Goal: Information Seeking & Learning: Learn about a topic

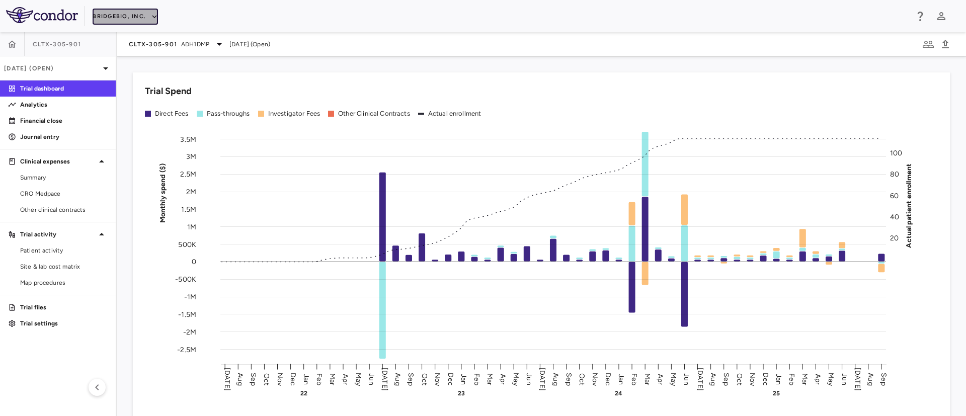
click at [155, 16] on icon "button" at bounding box center [154, 16] width 9 height 9
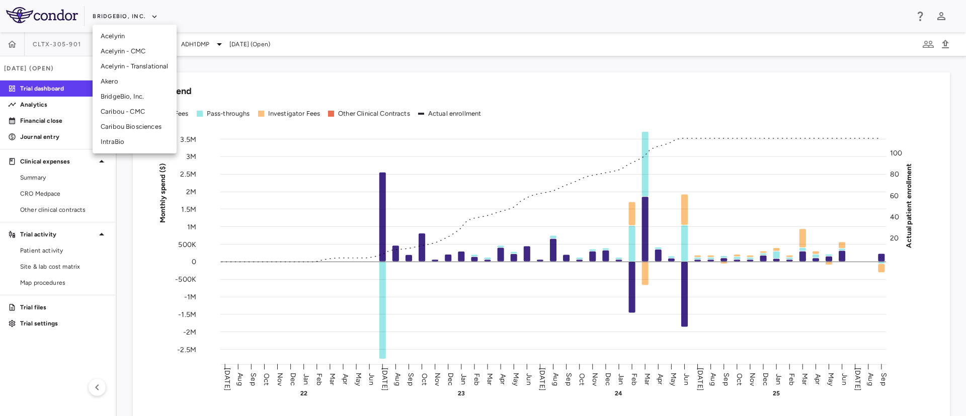
click at [121, 128] on li "Caribou Biosciences" at bounding box center [135, 126] width 84 height 15
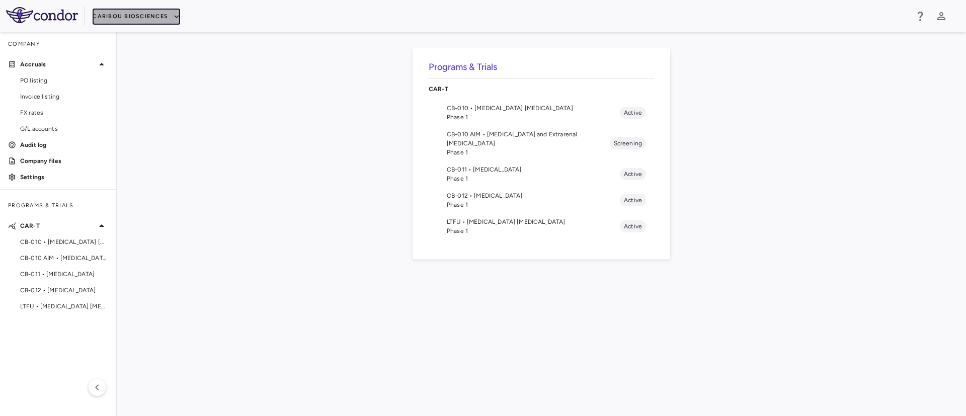
click at [159, 12] on button "Caribou Biosciences" at bounding box center [137, 17] width 88 height 16
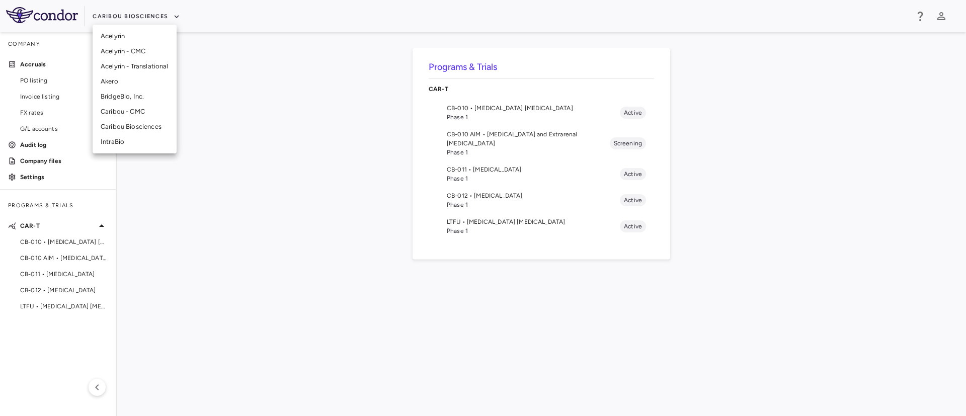
click at [110, 82] on li "Akero" at bounding box center [135, 81] width 84 height 15
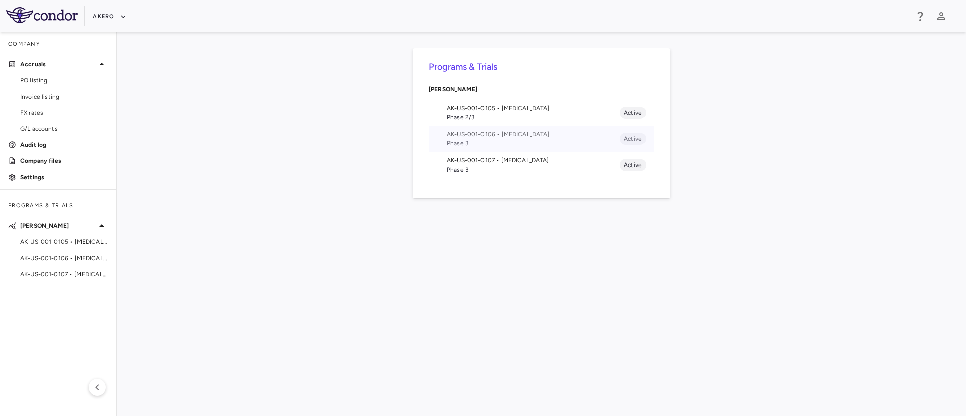
click at [523, 132] on span "AK-US-001-0106 • [MEDICAL_DATA]" at bounding box center [533, 134] width 173 height 9
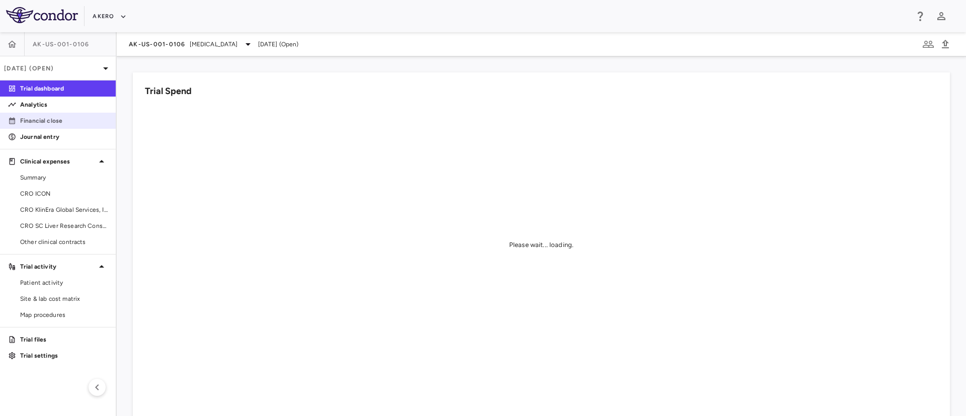
click at [34, 121] on p "Financial close" at bounding box center [64, 120] width 88 height 9
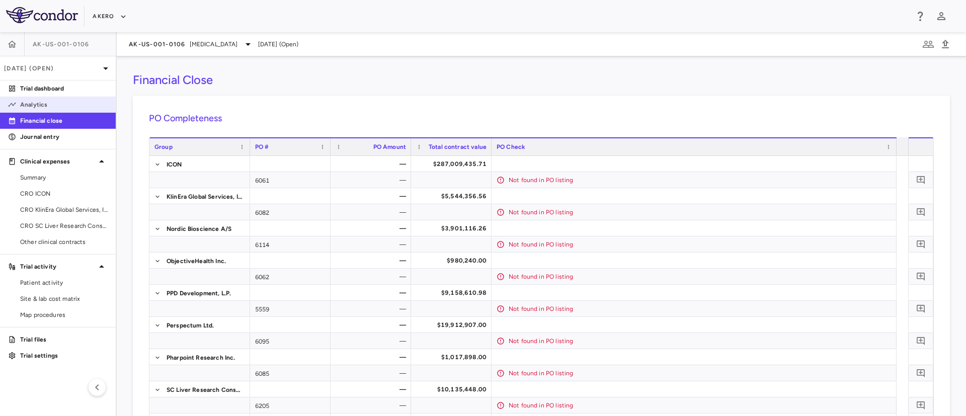
click at [33, 104] on p "Analytics" at bounding box center [64, 104] width 88 height 9
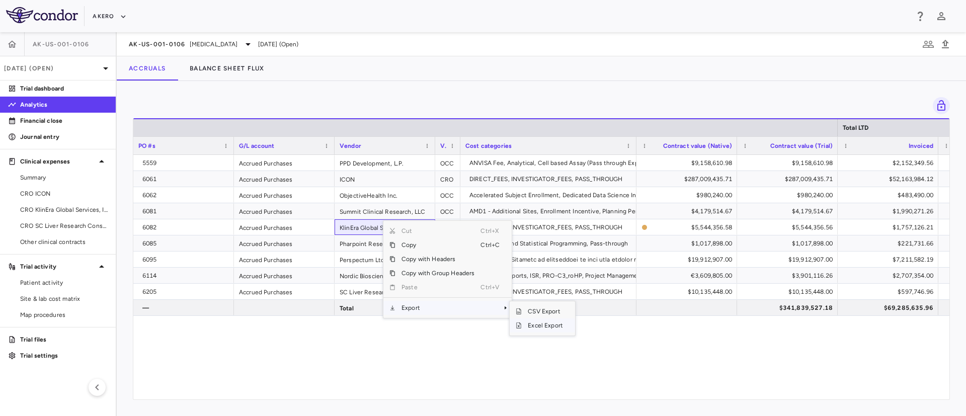
click at [546, 324] on span "Excel Export" at bounding box center [545, 325] width 47 height 14
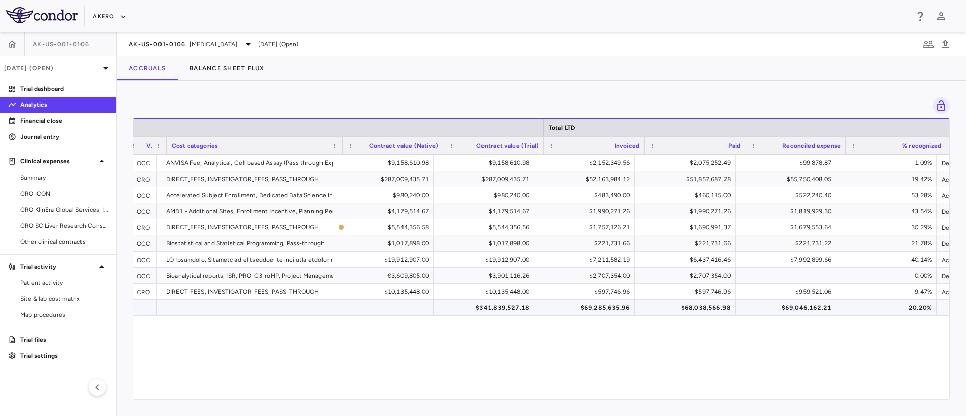
scroll to position [0, 303]
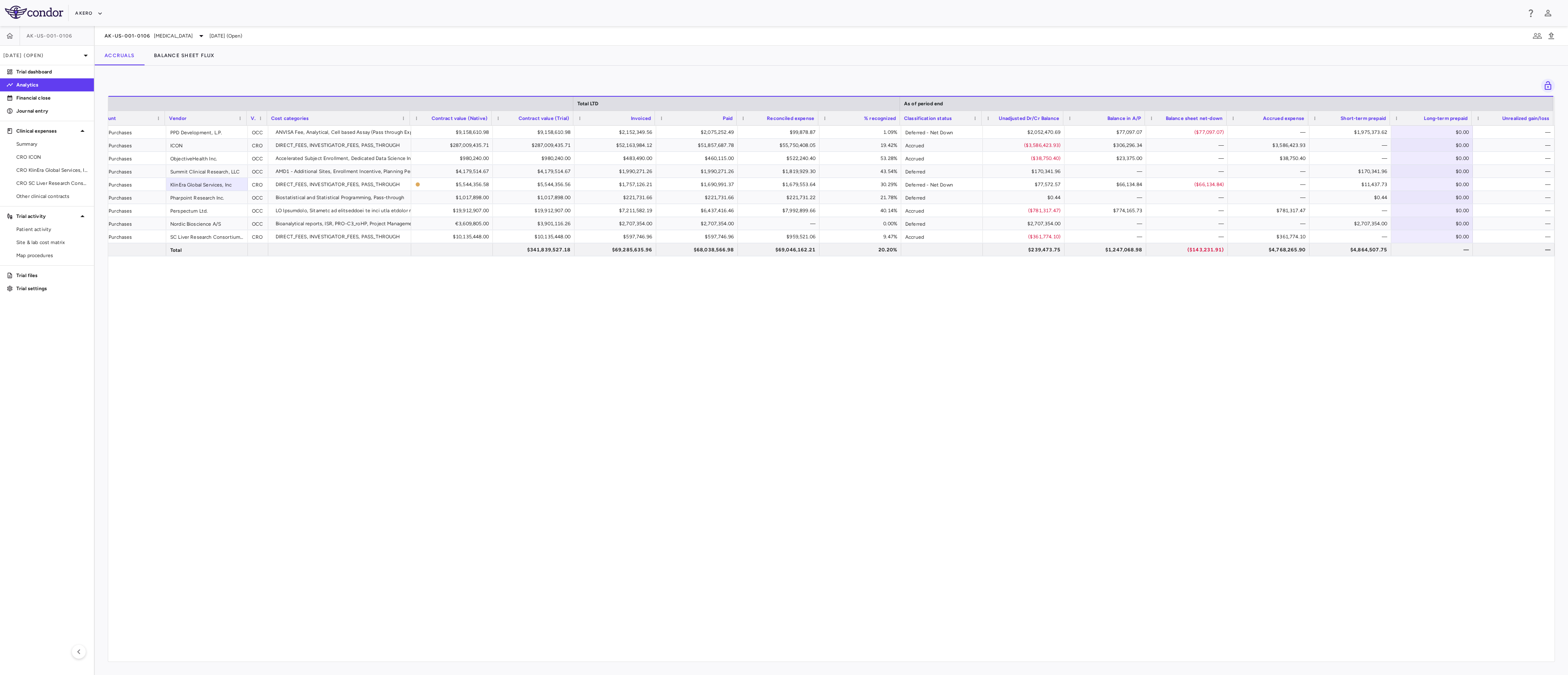
drag, startPoint x: 750, startPoint y: 0, endPoint x: 750, endPoint y: 338, distance: 338.0
click at [750, 338] on div "$9,158,610.98 $9,158,610.98 $2,152,349.56 $2,075,252.49 $99,878.87 1.09% Deferr…" at bounding box center [831, 389] width 1446 height 527
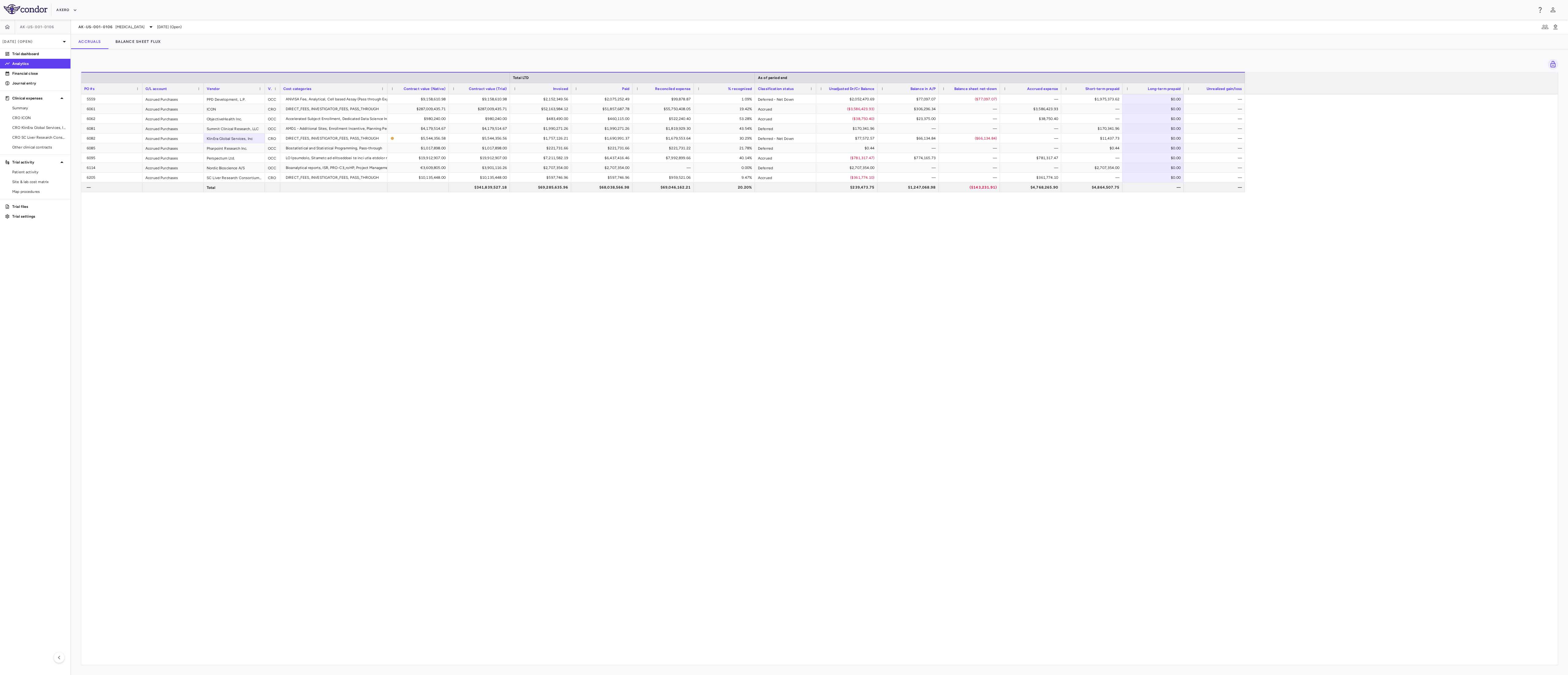
drag, startPoint x: 1063, startPoint y: 3, endPoint x: 803, endPoint y: 295, distance: 391.0
click at [587, 253] on div "$9,158,610.98 $9,158,610.98 $2,152,349.56 $2,075,252.49 $99,878.87 1.09% Deferr…" at bounding box center [819, 380] width 1477 height 571
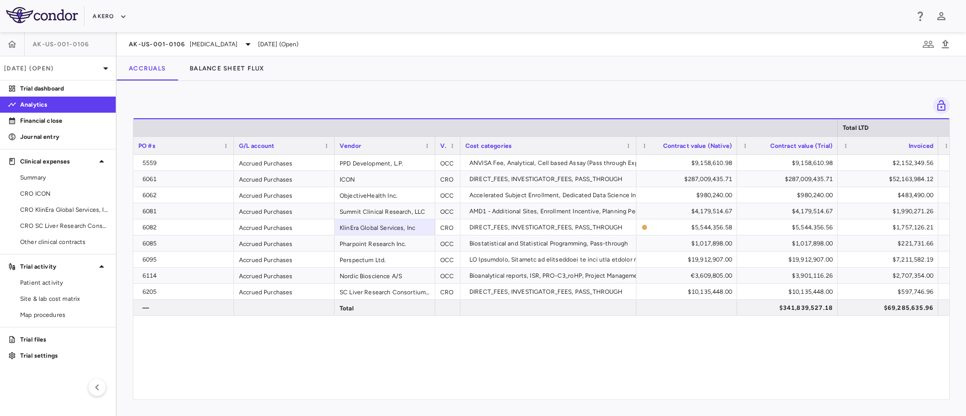
drag, startPoint x: 2568, startPoint y: 1, endPoint x: 412, endPoint y: 381, distance: 2189.7
click at [412, 381] on div "5559 Accrued Purchases PPD Development, L.P. OCC ANVISA Fee, Analytical, Cell b…" at bounding box center [541, 271] width 816 height 233
click at [3, 40] on button "button" at bounding box center [12, 44] width 24 height 24
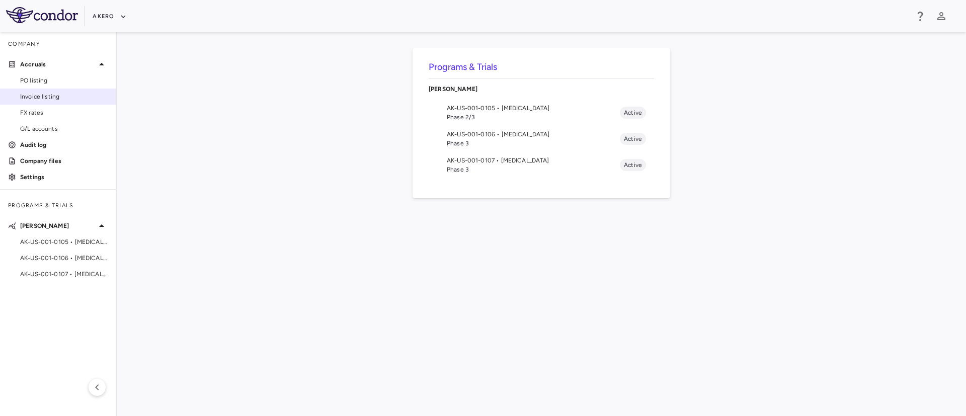
click at [43, 100] on span "Invoice listing" at bounding box center [64, 96] width 88 height 9
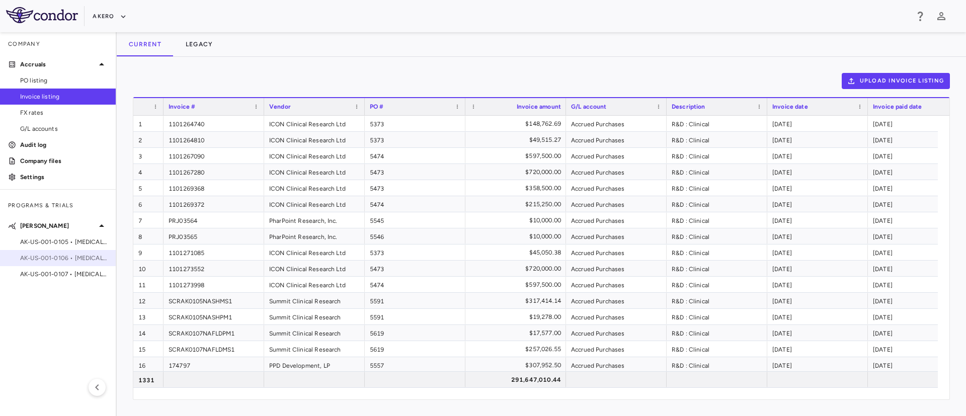
click at [38, 260] on span "AK-US-001-0106 • [MEDICAL_DATA]" at bounding box center [64, 258] width 88 height 9
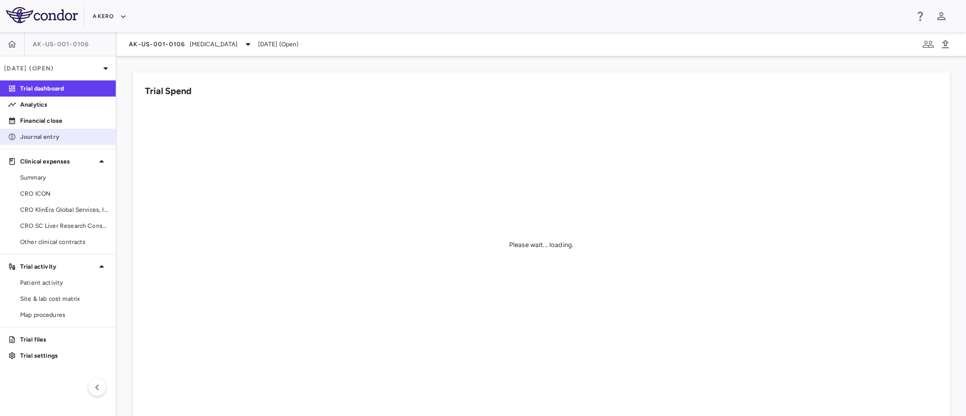
click at [27, 137] on p "Journal entry" at bounding box center [64, 136] width 88 height 9
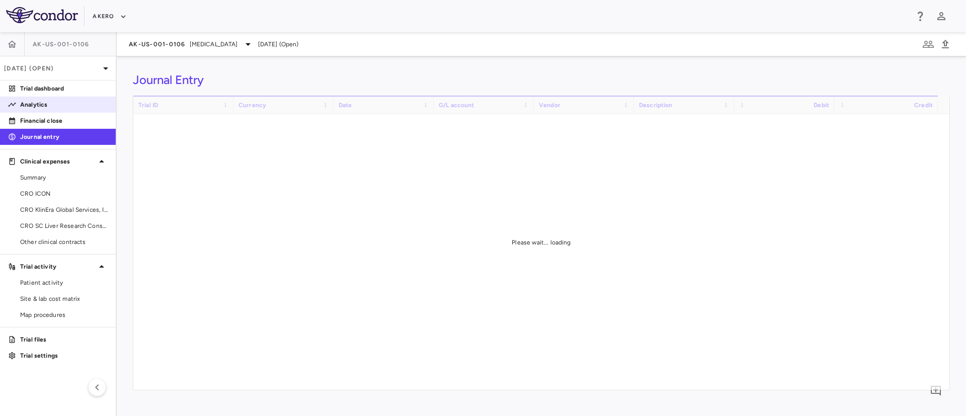
click at [31, 102] on p "Analytics" at bounding box center [64, 104] width 88 height 9
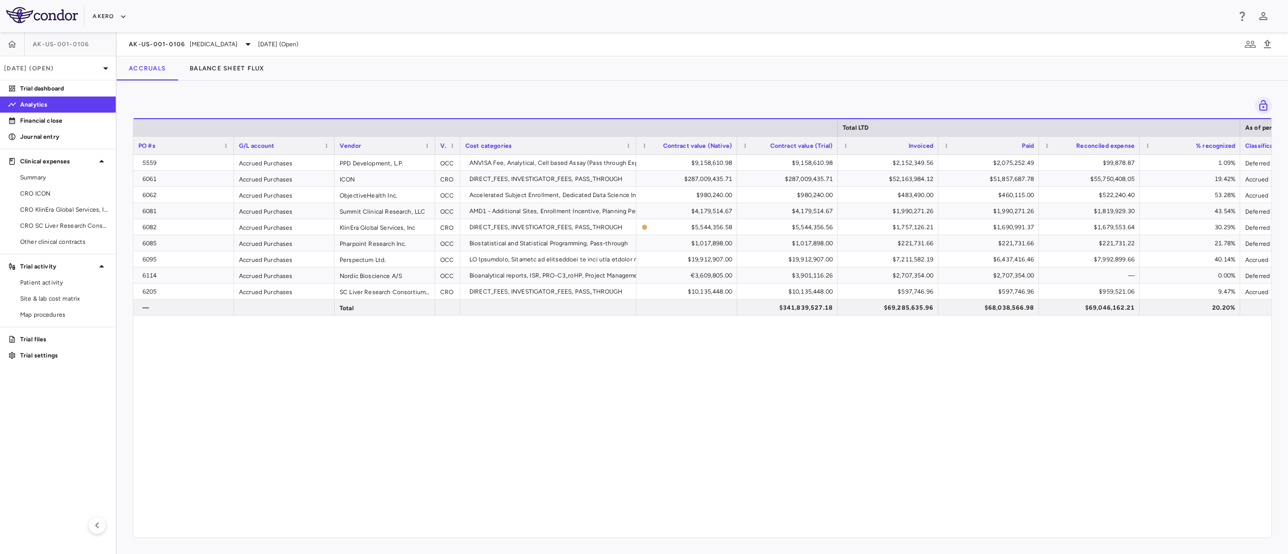
drag, startPoint x: 896, startPoint y: 1, endPoint x: 647, endPoint y: 427, distance: 493.2
click at [647, 416] on div "5559 Accrued Purchases PPD Development, L.P. OCC ANVISA Fee, Analytical, Cell b…" at bounding box center [702, 340] width 1138 height 371
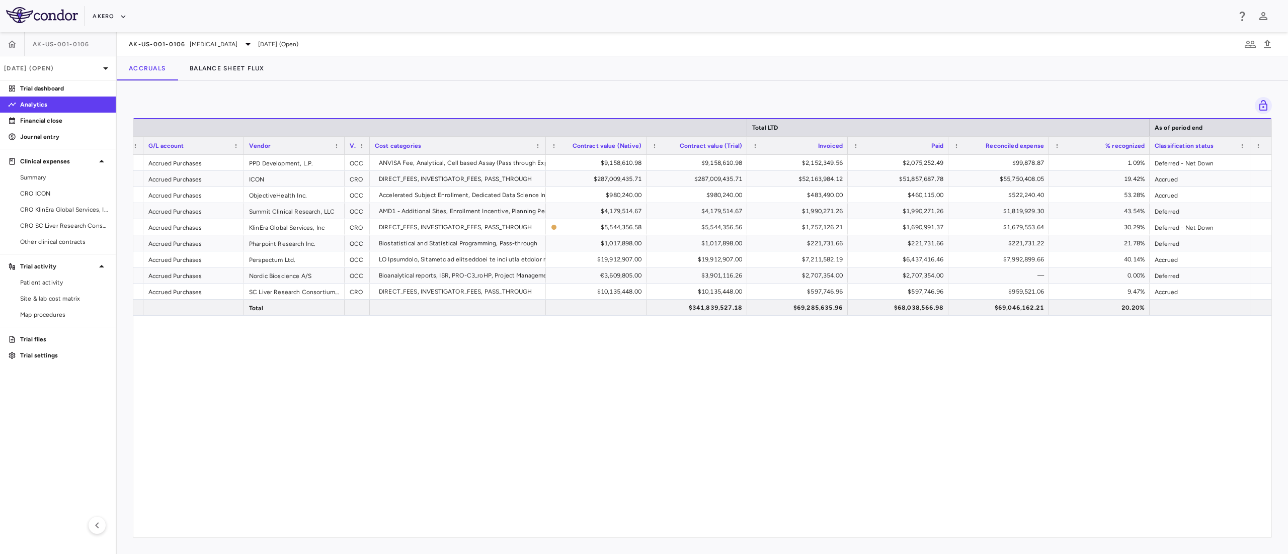
scroll to position [0, 120]
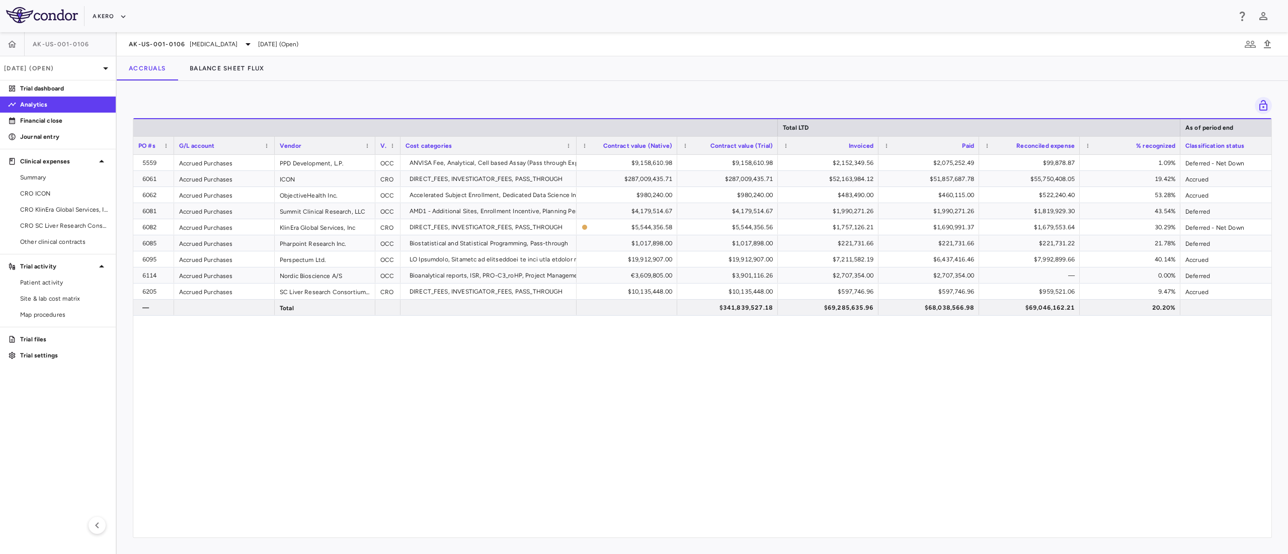
drag, startPoint x: 233, startPoint y: 144, endPoint x: 174, endPoint y: 146, distance: 59.9
click at [174, 146] on div at bounding box center [174, 146] width 4 height 18
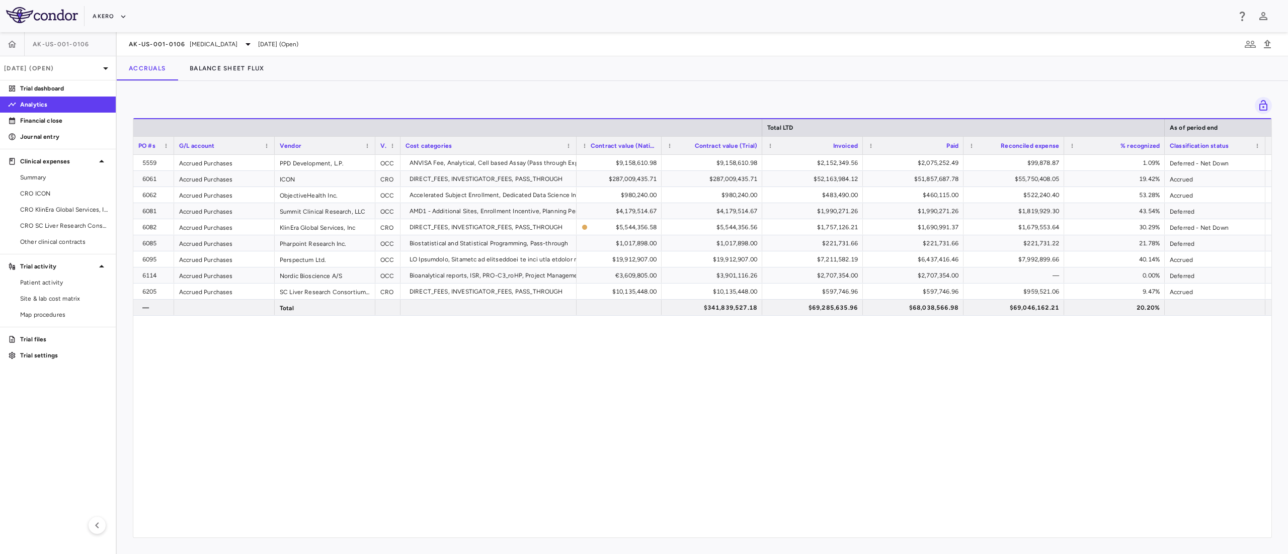
drag, startPoint x: 675, startPoint y: 145, endPoint x: 659, endPoint y: 146, distance: 15.7
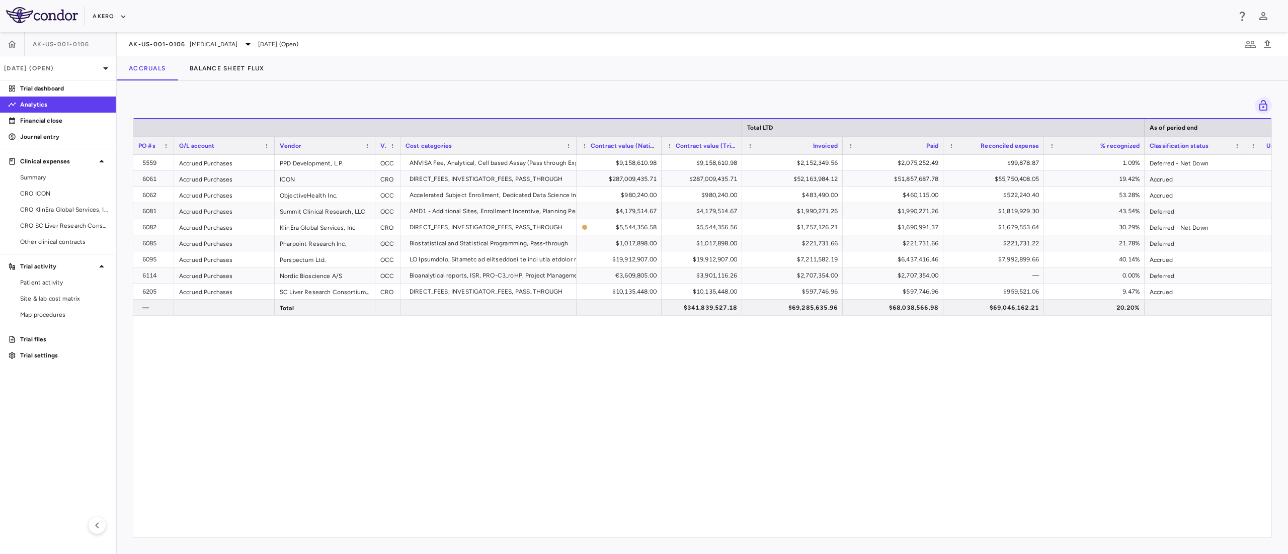
drag, startPoint x: 760, startPoint y: 140, endPoint x: 740, endPoint y: 144, distance: 20.4
click at [740, 144] on div at bounding box center [742, 146] width 4 height 18
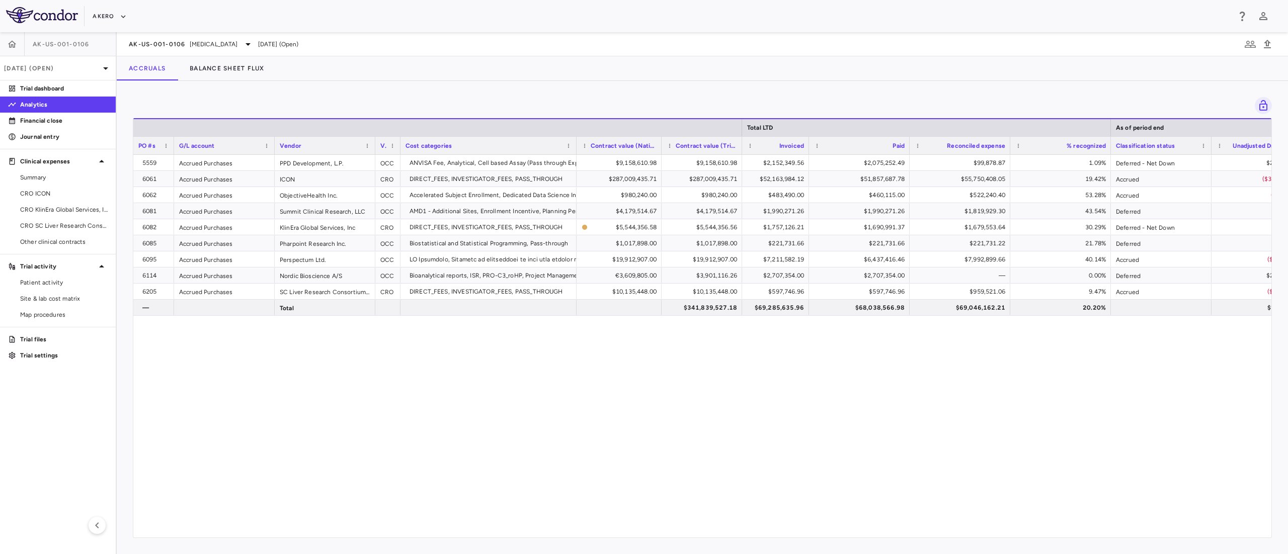
drag, startPoint x: 840, startPoint y: 144, endPoint x: 806, endPoint y: 149, distance: 34.1
click at [807, 149] on div at bounding box center [809, 146] width 4 height 18
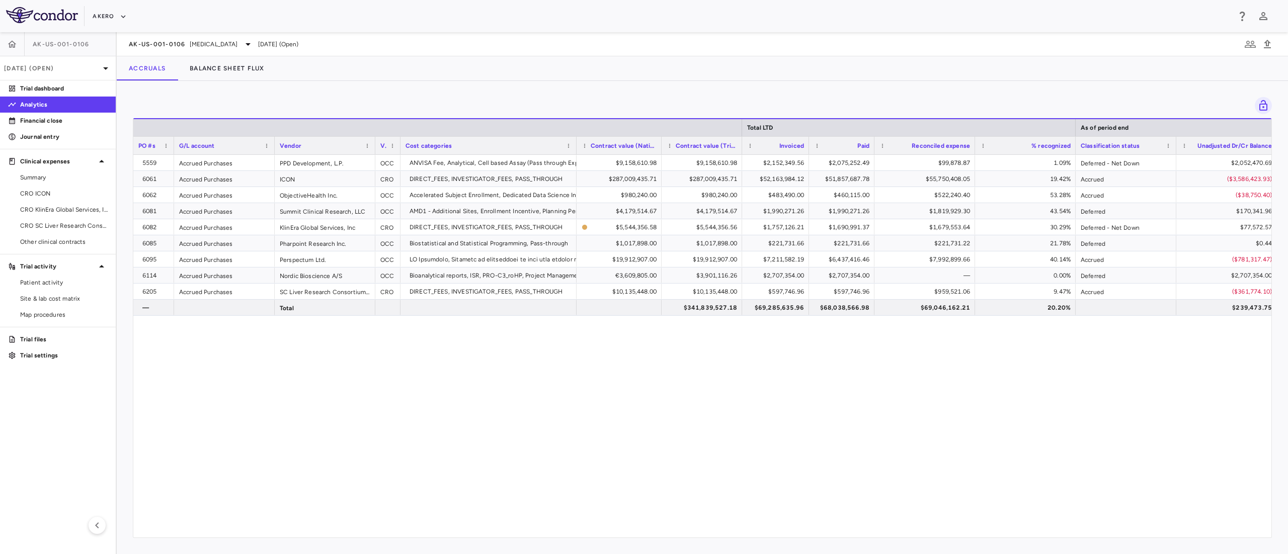
drag, startPoint x: 908, startPoint y: 149, endPoint x: 872, endPoint y: 156, distance: 35.9
click at [872, 156] on div "Total LTD As of period end PO #s G/L account Vendor Paid" at bounding box center [702, 328] width 1138 height 420
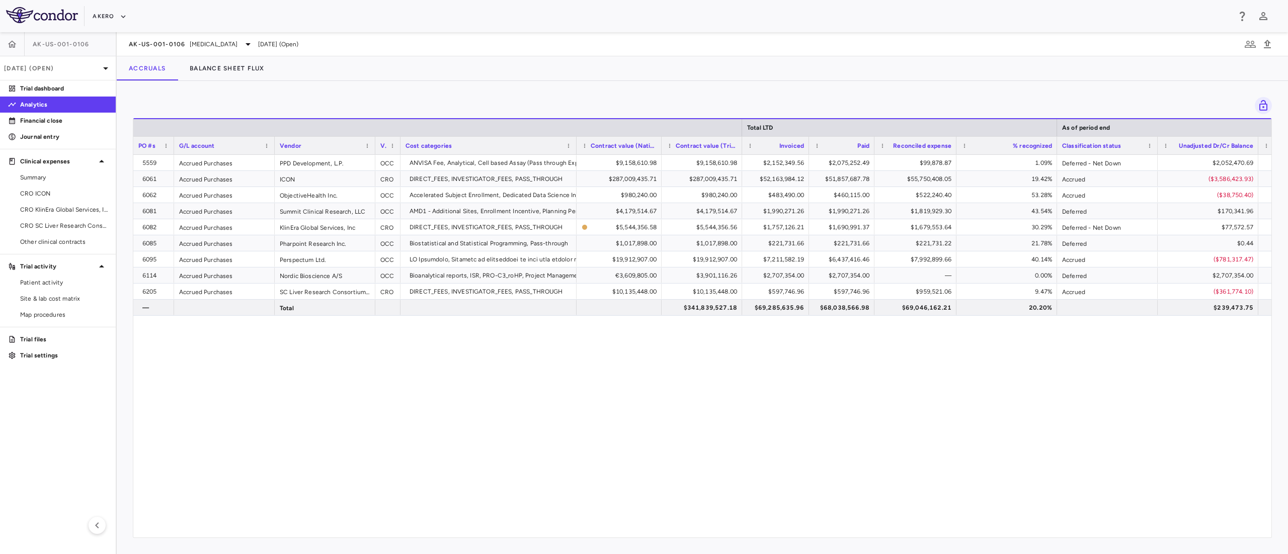
drag, startPoint x: 973, startPoint y: 145, endPoint x: 954, endPoint y: 150, distance: 19.3
click at [954, 150] on div at bounding box center [956, 146] width 4 height 18
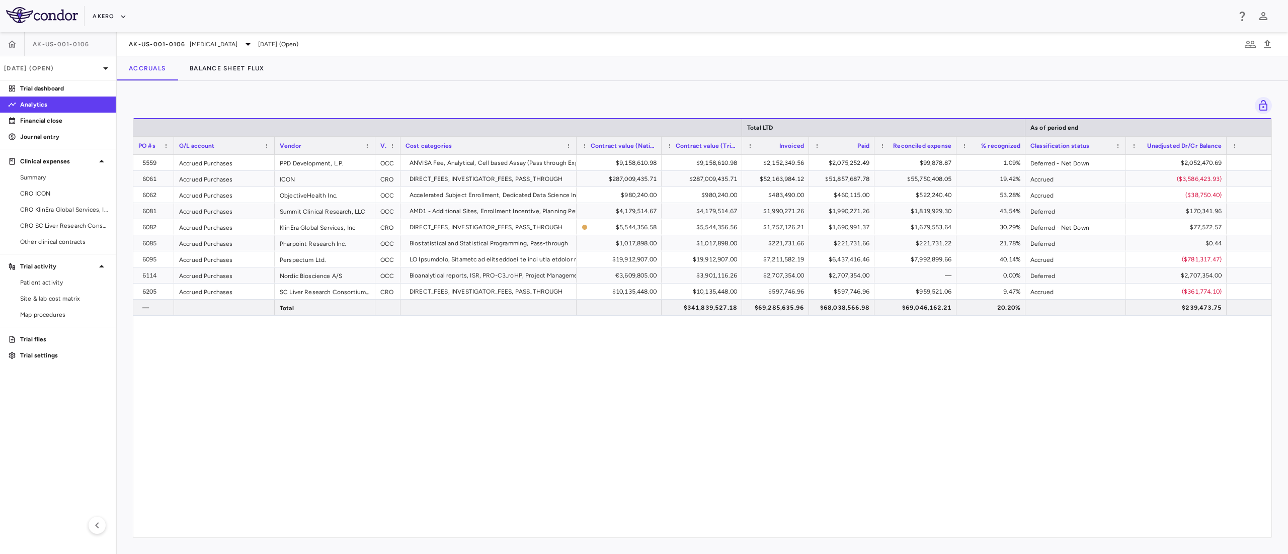
drag, startPoint x: 1057, startPoint y: 147, endPoint x: 1025, endPoint y: 153, distance: 32.3
click at [965, 153] on div at bounding box center [1025, 146] width 4 height 18
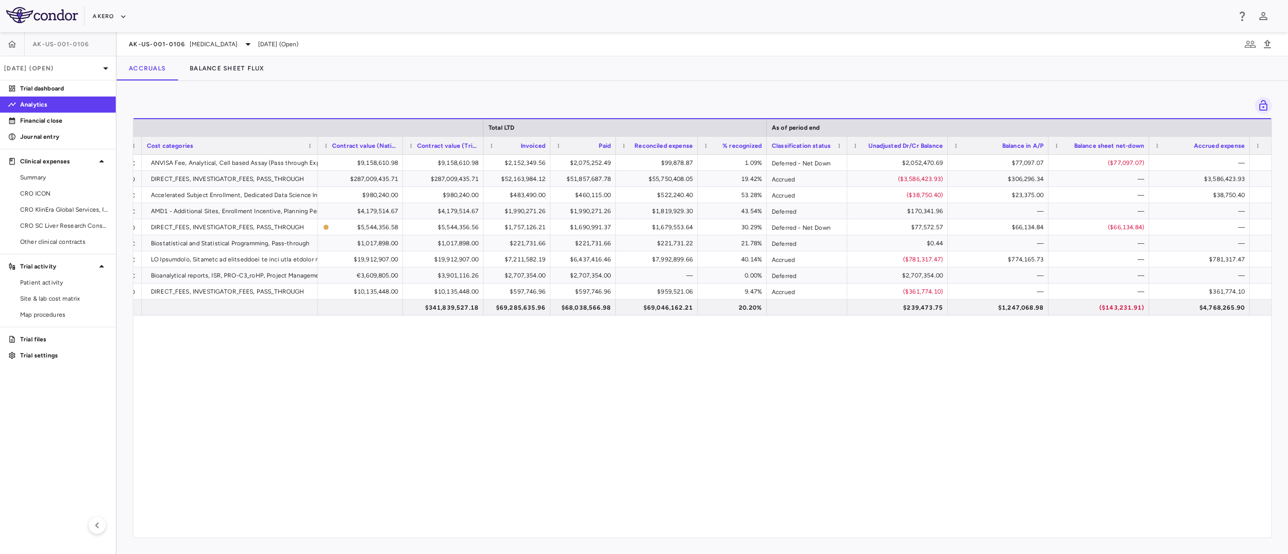
drag, startPoint x: 865, startPoint y: 148, endPoint x: 844, endPoint y: 152, distance: 21.5
click at [845, 152] on div at bounding box center [847, 146] width 4 height 18
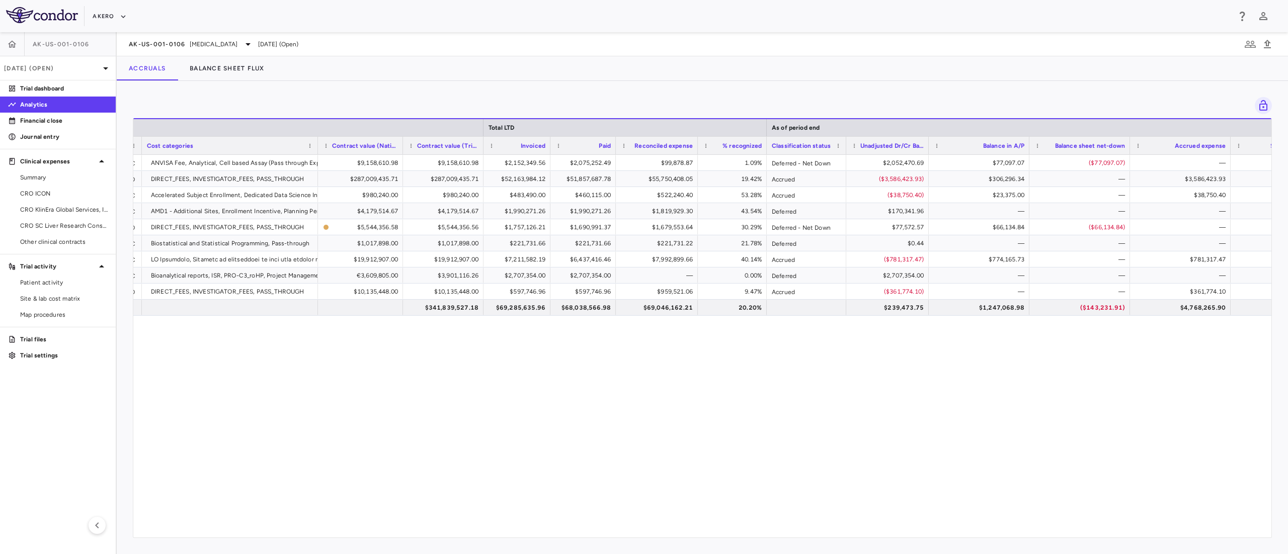
drag, startPoint x: 946, startPoint y: 150, endPoint x: 928, endPoint y: 154, distance: 18.1
click at [928, 154] on div "Total LTD As of period end Vendor Vendor type Cost categories Paid" at bounding box center [702, 328] width 1138 height 420
drag, startPoint x: 1027, startPoint y: 146, endPoint x: 1001, endPoint y: 150, distance: 26.1
click at [965, 150] on div at bounding box center [1005, 146] width 4 height 18
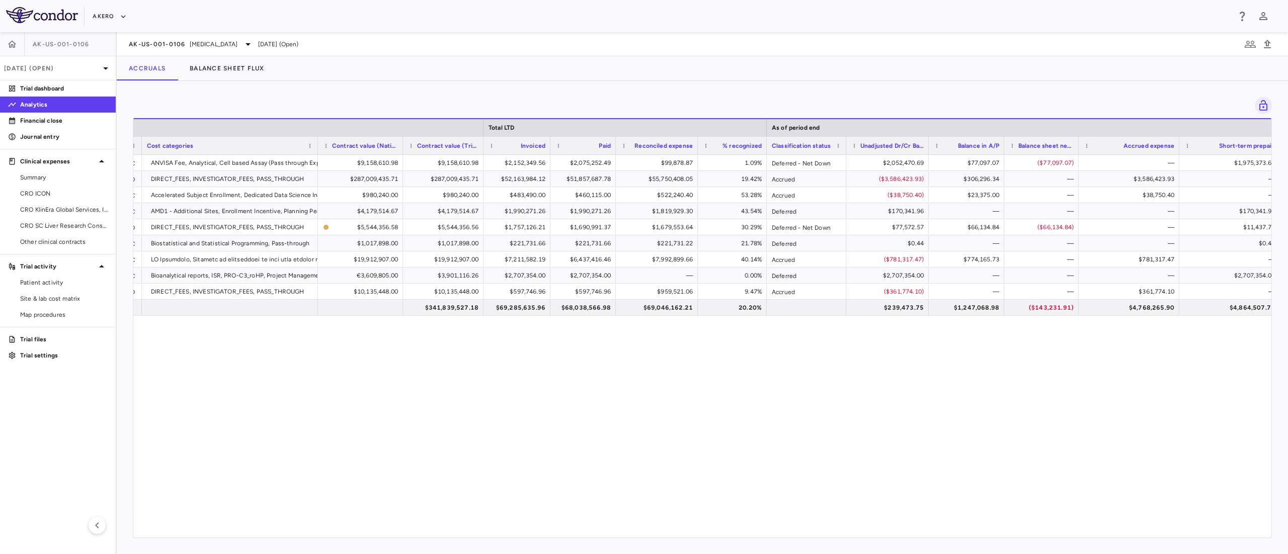
drag, startPoint x: 1102, startPoint y: 148, endPoint x: 1077, endPoint y: 154, distance: 25.4
click at [965, 154] on div at bounding box center [1078, 146] width 4 height 18
drag, startPoint x: 1178, startPoint y: 146, endPoint x: 1152, endPoint y: 151, distance: 27.1
click at [965, 151] on div at bounding box center [1154, 146] width 4 height 18
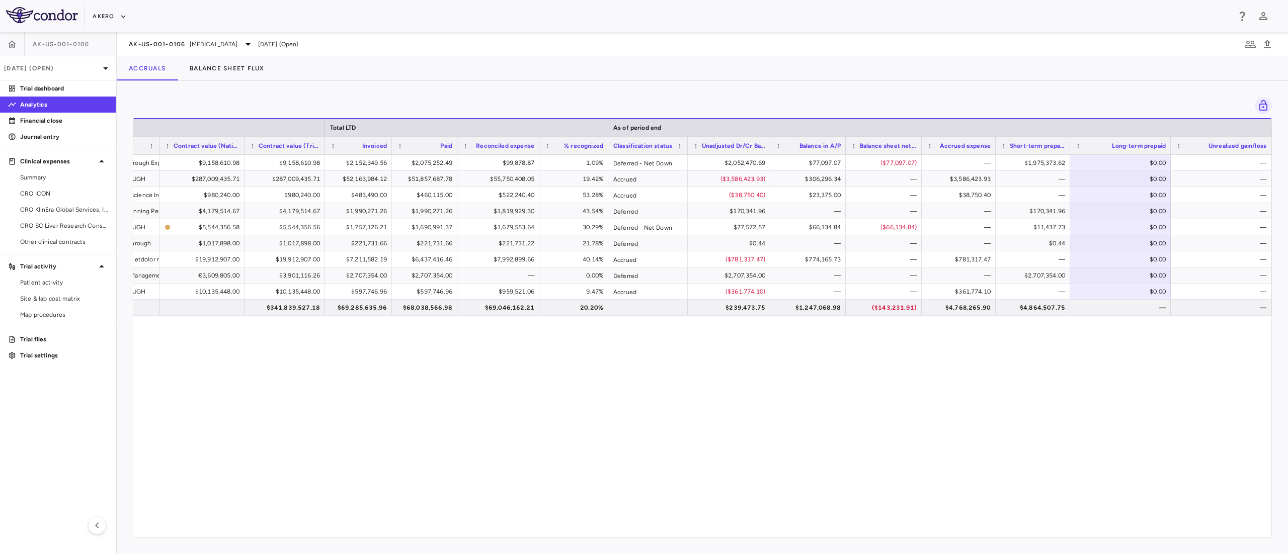
drag, startPoint x: 1069, startPoint y: 147, endPoint x: 1042, endPoint y: 148, distance: 26.7
click at [965, 148] on div "Short-term prepaid" at bounding box center [1033, 145] width 74 height 18
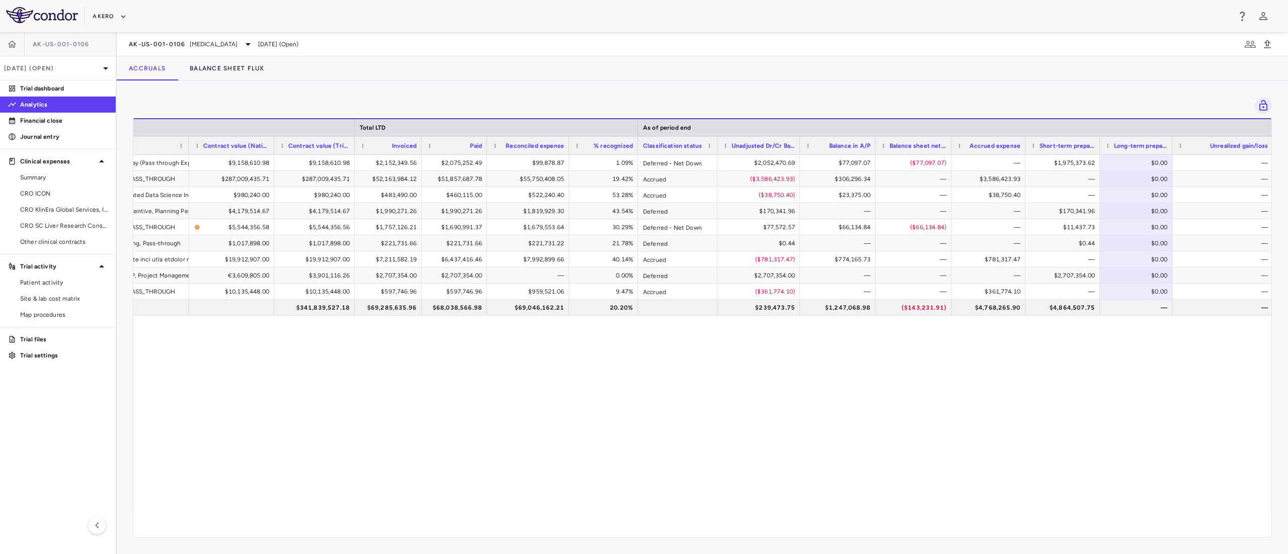
drag, startPoint x: 1169, startPoint y: 147, endPoint x: 1141, endPoint y: 148, distance: 28.2
click at [965, 148] on div "Long-term prepaid" at bounding box center [1136, 145] width 72 height 18
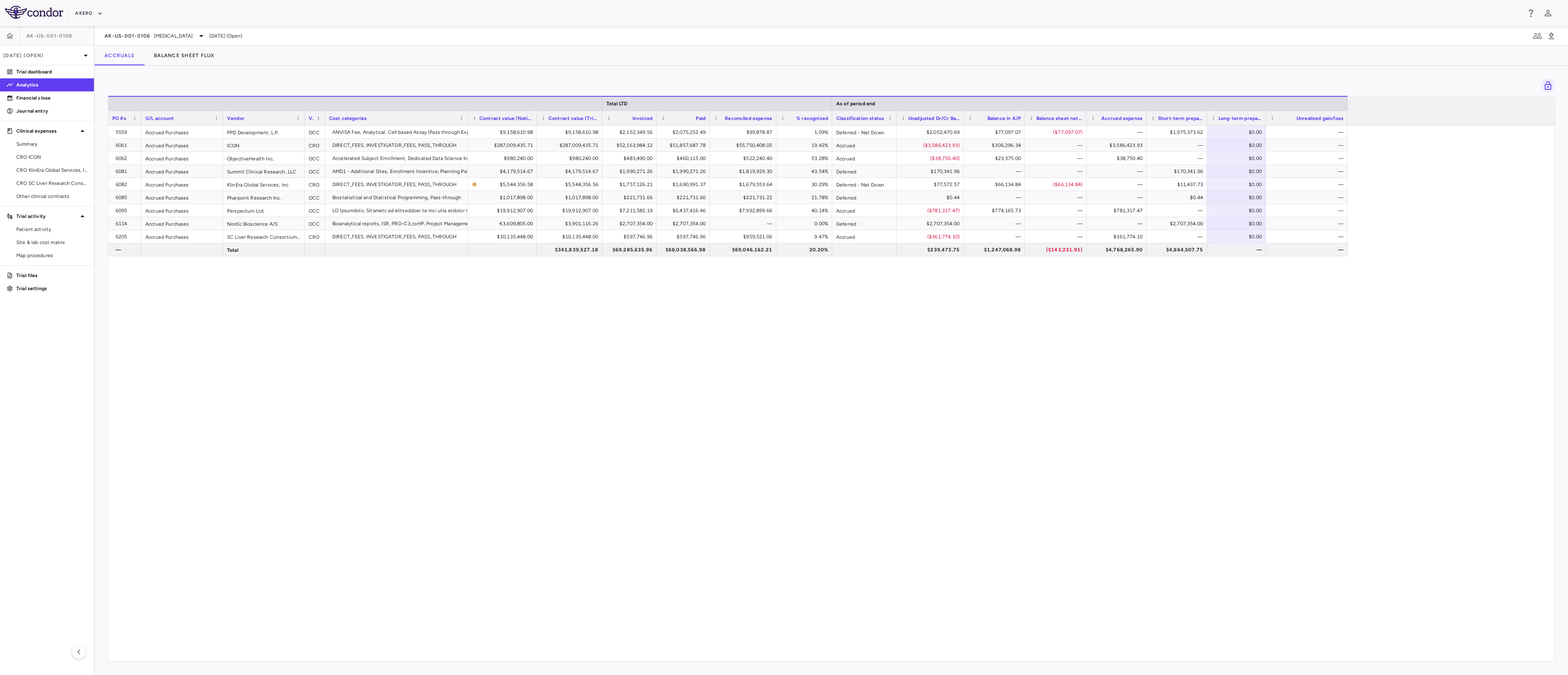
drag, startPoint x: 1042, startPoint y: 2, endPoint x: 938, endPoint y: 393, distance: 404.6
click at [783, 338] on div "5559 Accrued Purchases PPD Development, L.P. OCC ANVISA Fee, Analytical, Cell b…" at bounding box center [831, 393] width 1446 height 536
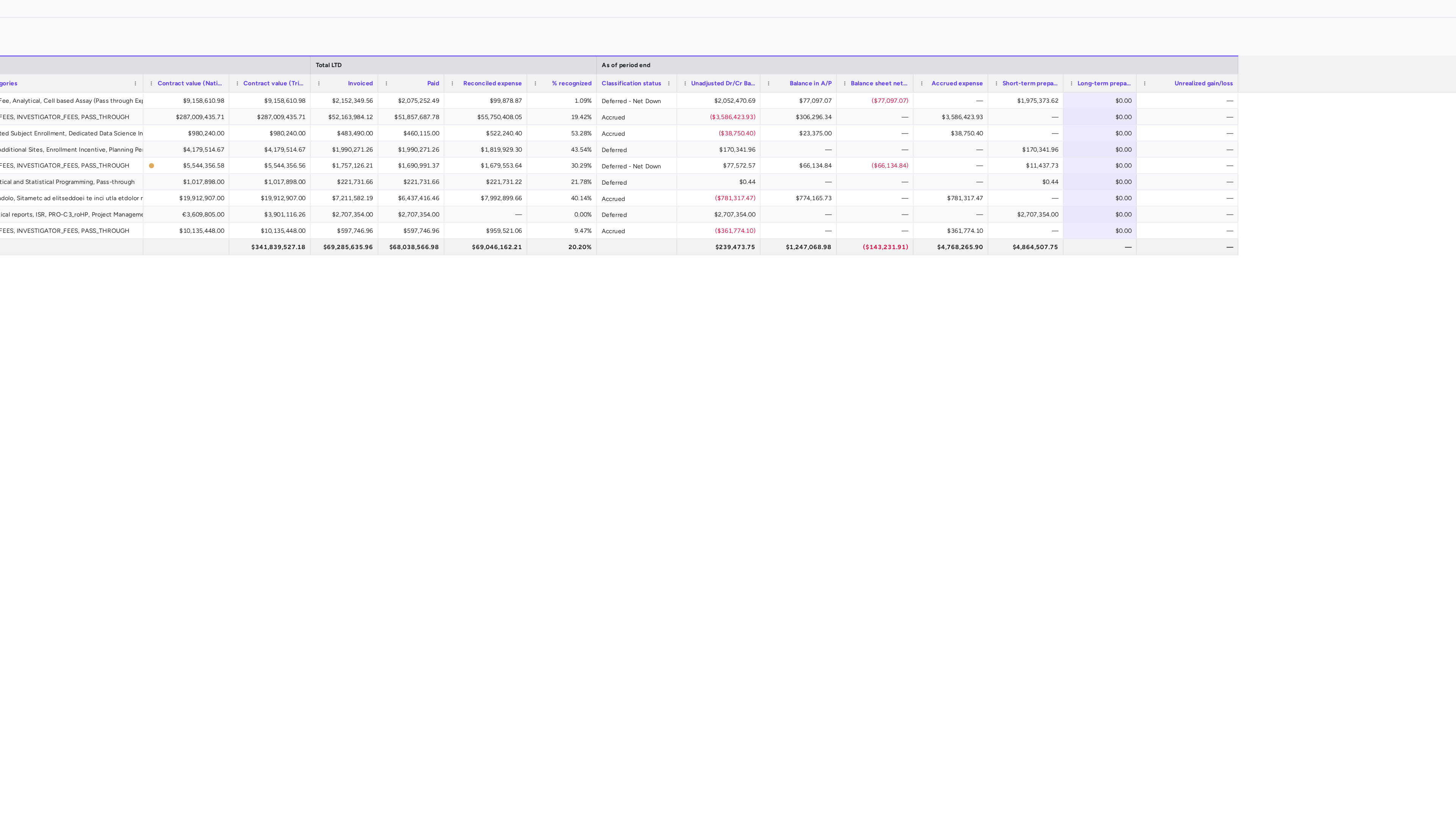
drag, startPoint x: 832, startPoint y: 280, endPoint x: 1078, endPoint y: 286, distance: 246.1
click at [727, 286] on div "5559 Accrued Purchases PPD Development, L.P. OCC ANVISA Fee, Analytical, Cell b…" at bounding box center [772, 461] width 1343 height 689
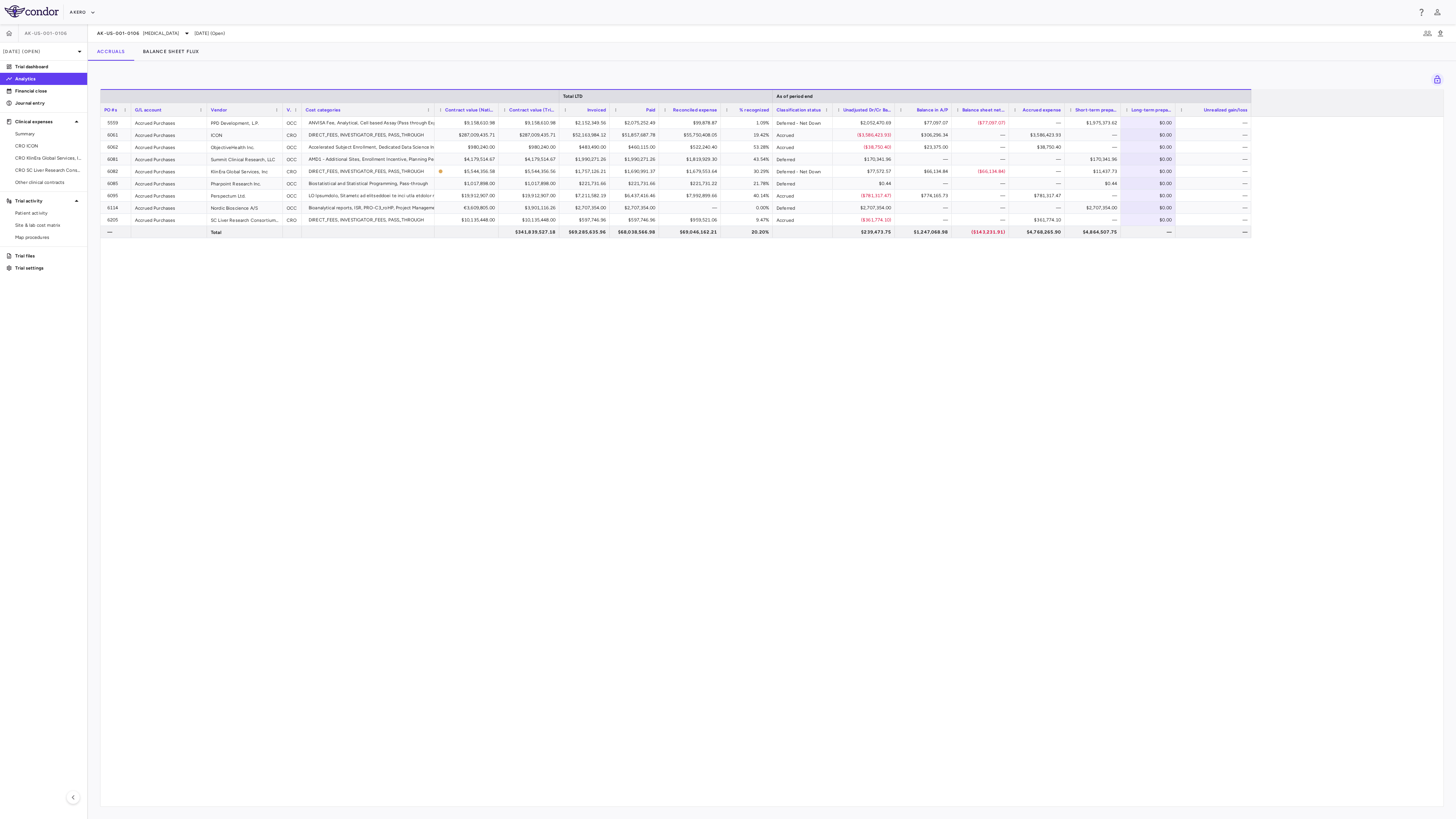
click at [727, 313] on div "5559 Accrued Purchases PPD Development, L.P. OCC ANVISA Fee, Analytical, Cell b…" at bounding box center [772, 461] width 1343 height 689
click at [302, 19] on div "Akero" at bounding box center [728, 12] width 1456 height 24
click at [638, 313] on div "5559 Accrued Purchases PPD Development, L.P. OCC ANVISA Fee, Analytical, Cell b…" at bounding box center [772, 461] width 1343 height 689
click at [727, 313] on div "5559 Accrued Purchases PPD Development, L.P. OCC ANVISA Fee, Analytical, Cell b…" at bounding box center [772, 461] width 1343 height 689
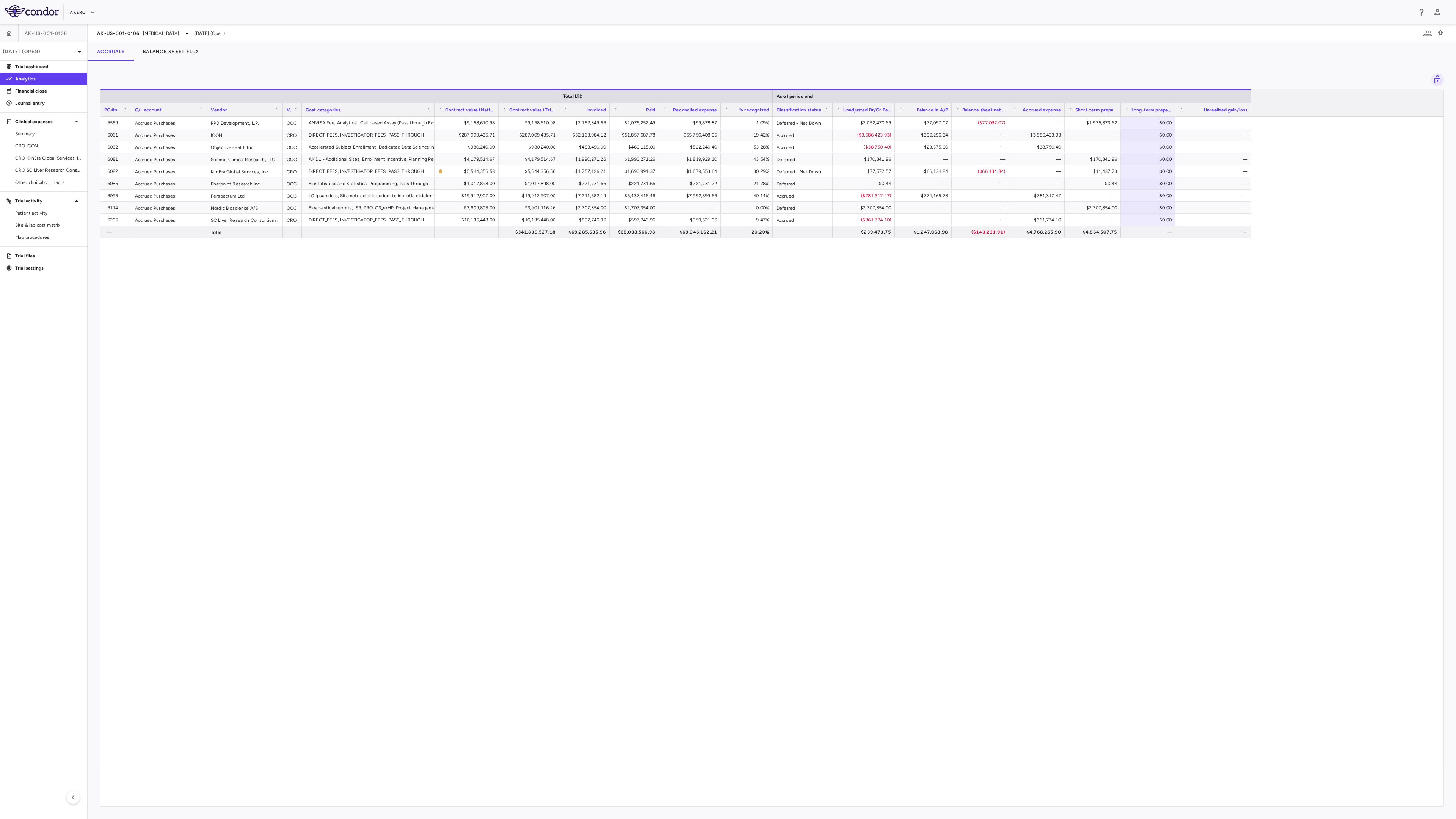
click at [727, 313] on div "5559 Accrued Purchases PPD Development, L.P. OCC ANVISA Fee, Analytical, Cell b…" at bounding box center [772, 461] width 1343 height 689
click at [702, 313] on div "5559 Accrued Purchases PPD Development, L.P. OCC ANVISA Fee, Analytical, Cell b…" at bounding box center [772, 461] width 1343 height 689
click at [727, 313] on div "5559 Accrued Purchases PPD Development, L.P. OCC ANVISA Fee, Analytical, Cell b…" at bounding box center [772, 461] width 1343 height 689
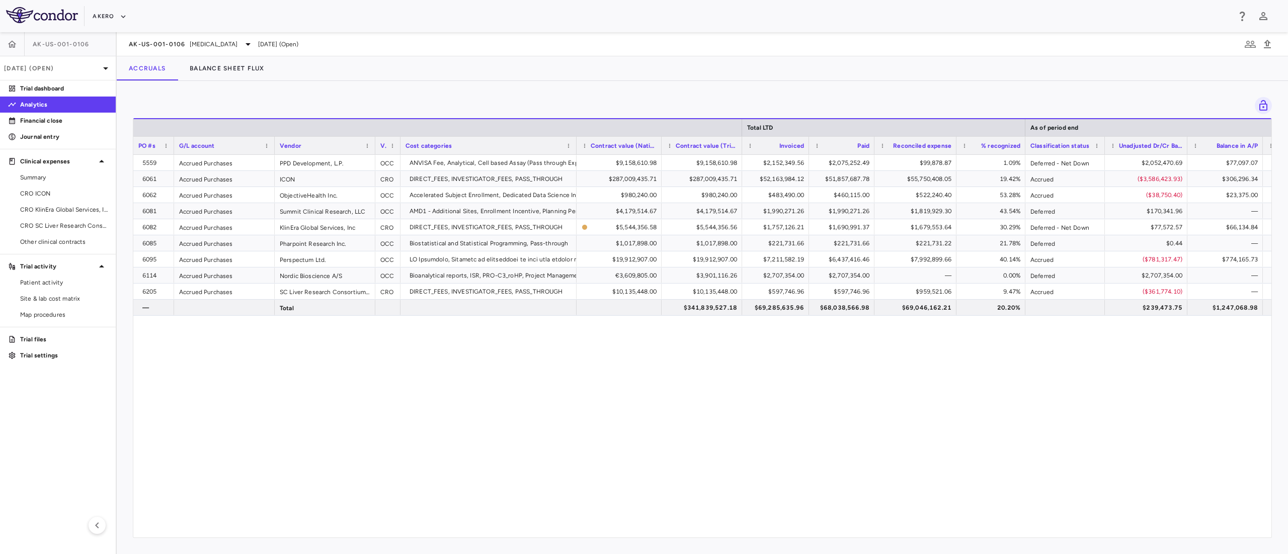
drag, startPoint x: 1922, startPoint y: 10, endPoint x: 638, endPoint y: 372, distance: 1333.6
click at [638, 372] on div "5559 Accrued Purchases PPD Development, L.P. OCC ANVISA Fee, Analytical, Cell b…" at bounding box center [702, 340] width 1138 height 371
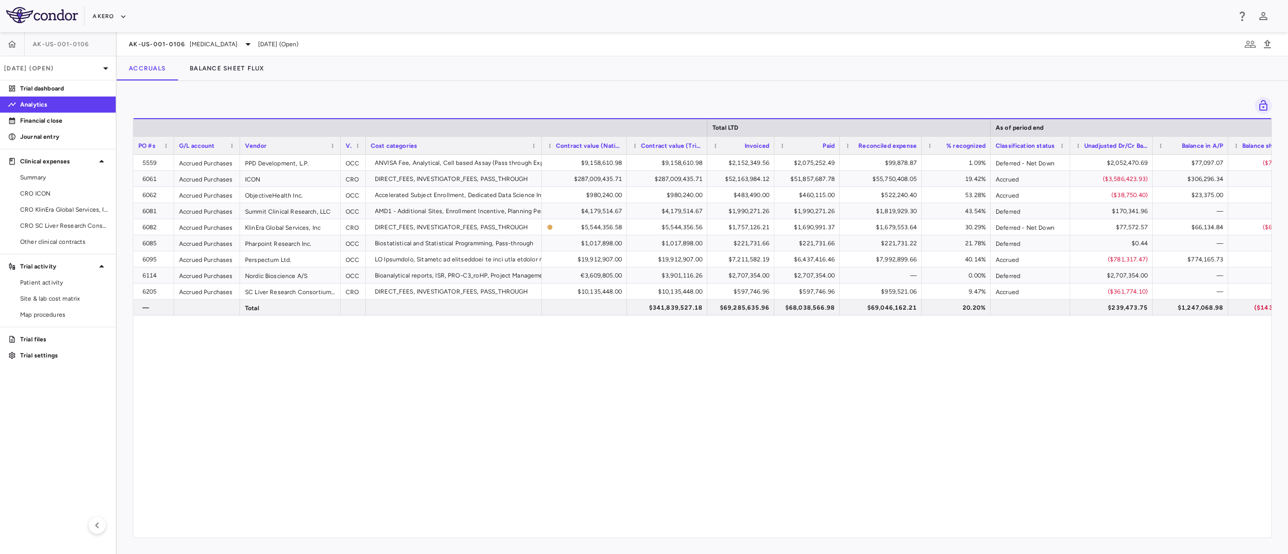
drag, startPoint x: 273, startPoint y: 150, endPoint x: 238, endPoint y: 152, distance: 34.8
click at [238, 152] on div at bounding box center [239, 146] width 4 height 18
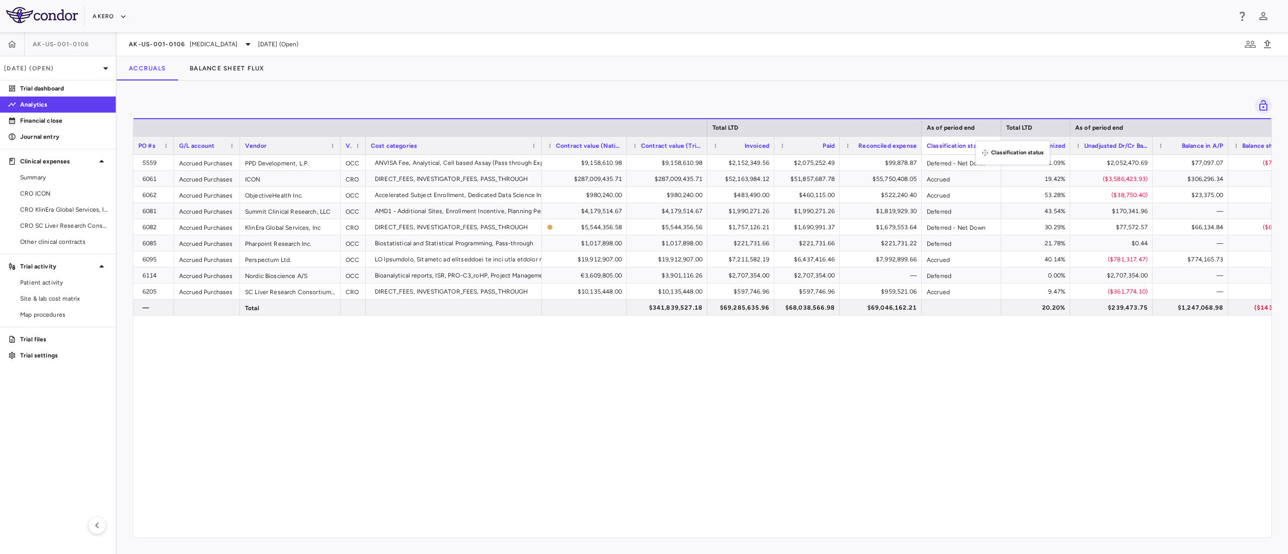
drag, startPoint x: 992, startPoint y: 145, endPoint x: 983, endPoint y: 146, distance: 9.2
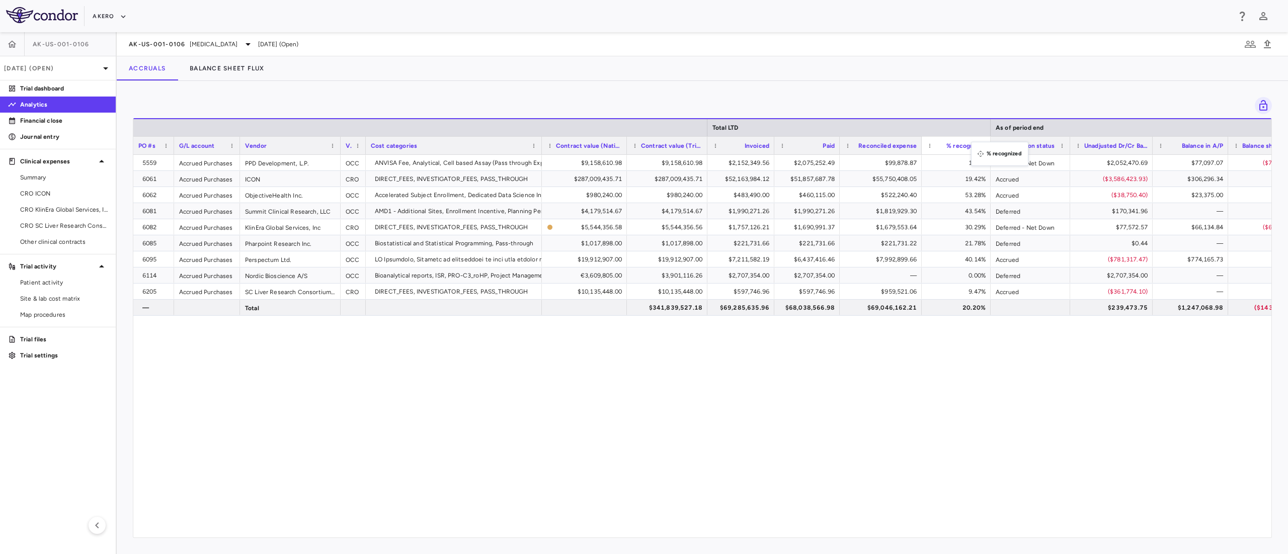
drag, startPoint x: 1005, startPoint y: 144, endPoint x: 977, endPoint y: 148, distance: 28.5
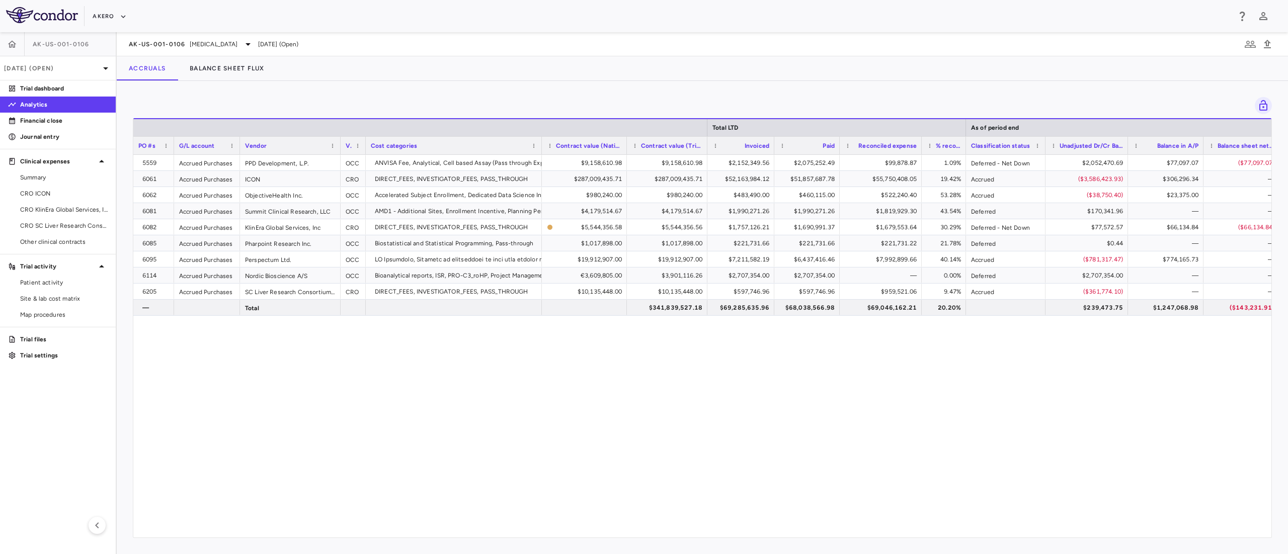
drag, startPoint x: 988, startPoint y: 148, endPoint x: 964, endPoint y: 152, distance: 24.4
click at [964, 152] on div at bounding box center [965, 146] width 4 height 18
drag, startPoint x: 1125, startPoint y: 151, endPoint x: 1117, endPoint y: 153, distance: 8.8
drag, startPoint x: 1125, startPoint y: 148, endPoint x: 1113, endPoint y: 150, distance: 12.7
click at [965, 150] on div at bounding box center [1115, 146] width 4 height 18
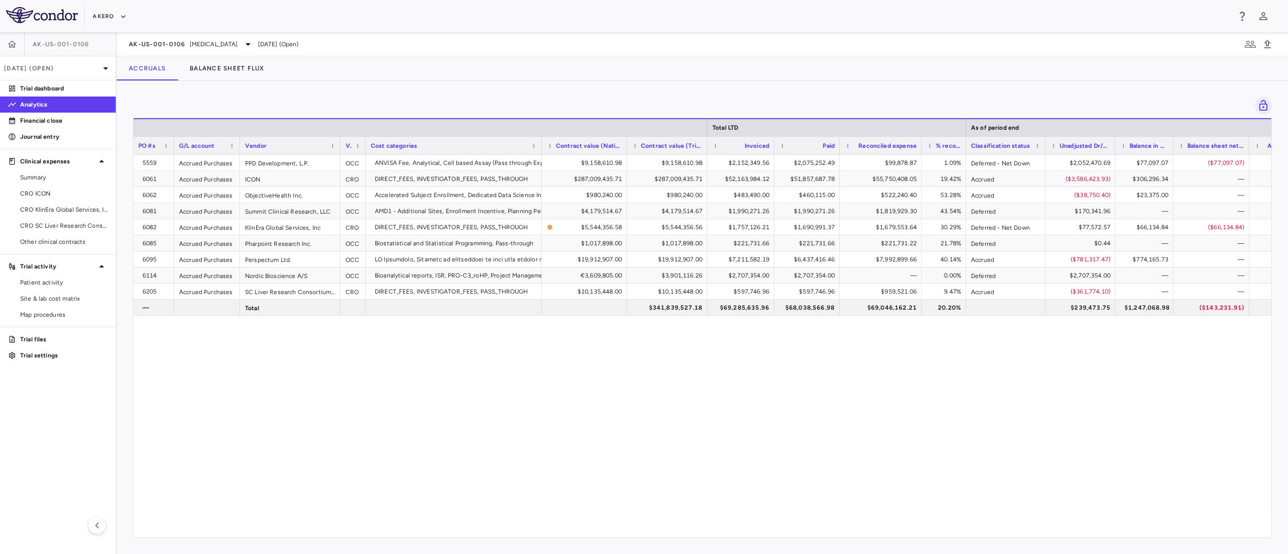
drag, startPoint x: 1188, startPoint y: 146, endPoint x: 1168, endPoint y: 149, distance: 19.9
click at [965, 149] on div at bounding box center [1173, 146] width 4 height 18
drag, startPoint x: 1246, startPoint y: 146, endPoint x: 1227, endPoint y: 148, distance: 19.2
click at [965, 148] on div at bounding box center [1227, 146] width 4 height 18
click at [633, 392] on div "5559 Accrued Purchases PPD Development, L.P. OCC ANVISA Fee, Analytical, Cell b…" at bounding box center [702, 340] width 1138 height 371
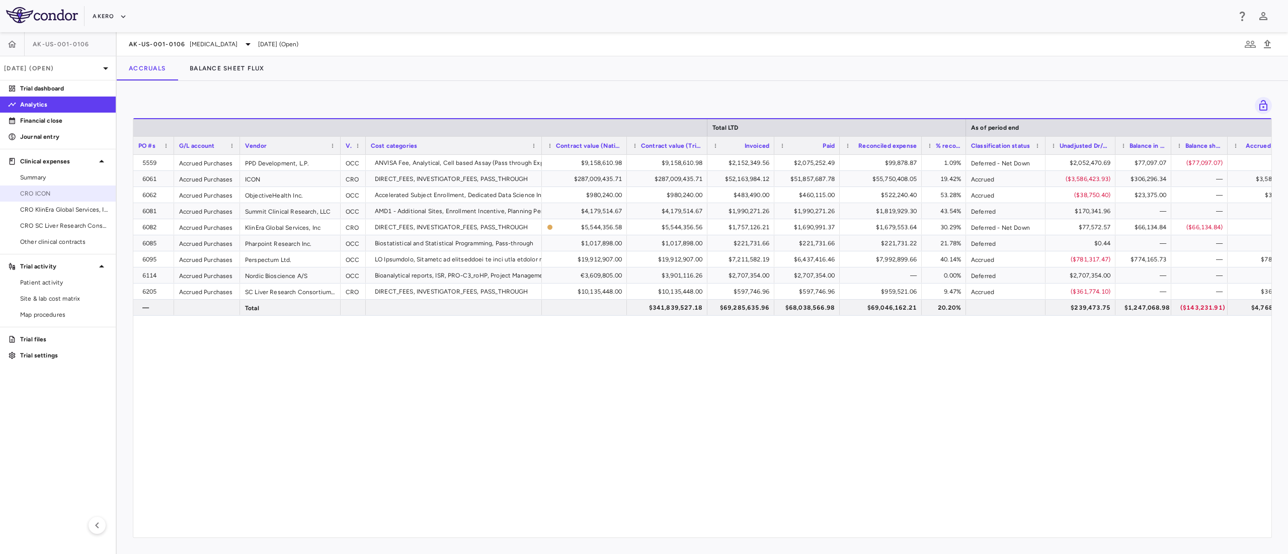
click at [44, 196] on span "CRO ICON" at bounding box center [64, 193] width 88 height 9
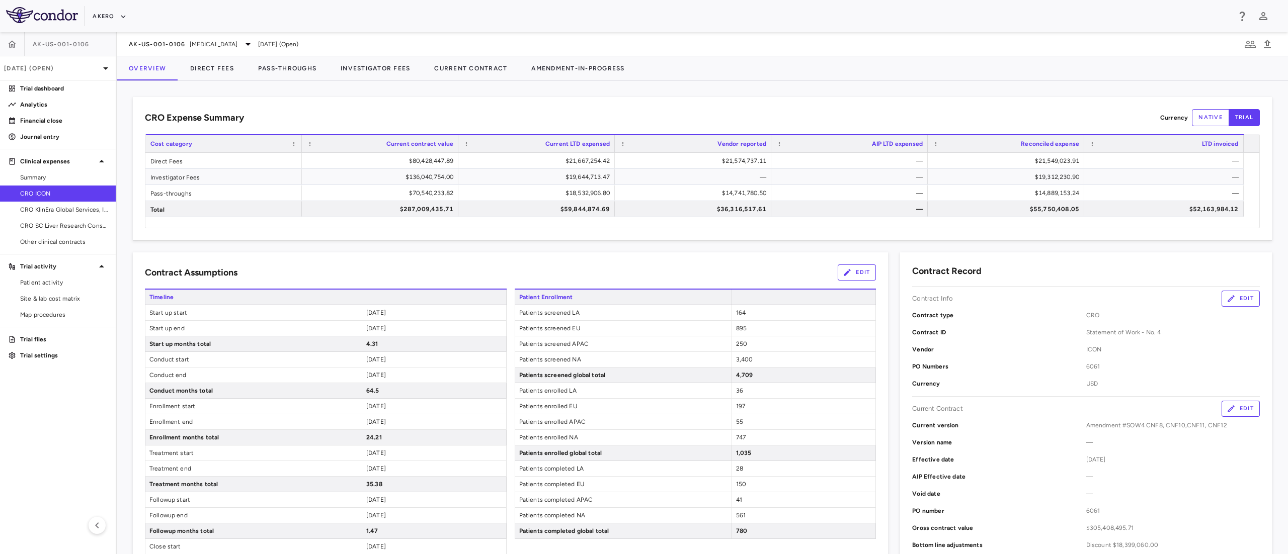
click at [922, 24] on div "Akero" at bounding box center [661, 16] width 1137 height 17
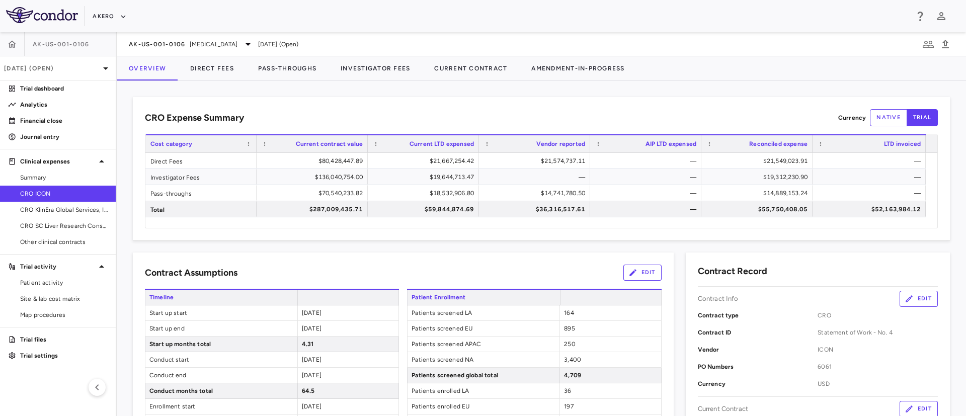
drag, startPoint x: 1144, startPoint y: 4, endPoint x: 567, endPoint y: 5, distance: 577.1
click at [567, 5] on div "Akero" at bounding box center [483, 16] width 966 height 32
click at [271, 68] on button "Pass-Throughs" at bounding box center [287, 68] width 83 height 24
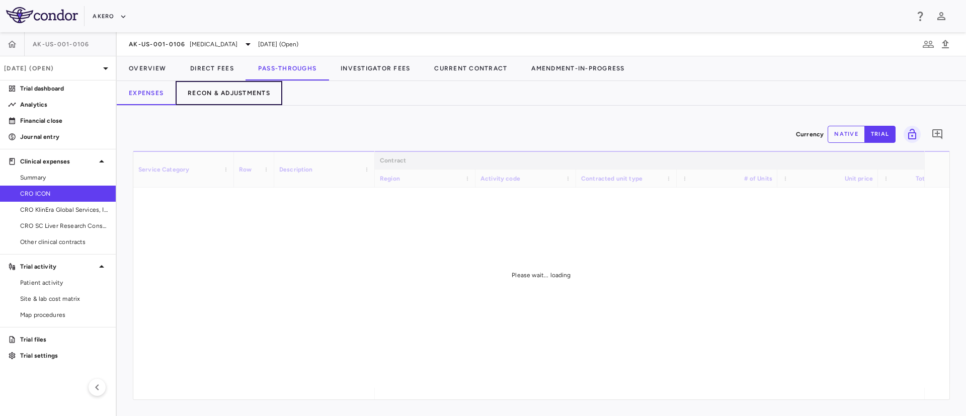
click at [242, 89] on button "Recon & Adjustments" at bounding box center [229, 93] width 107 height 24
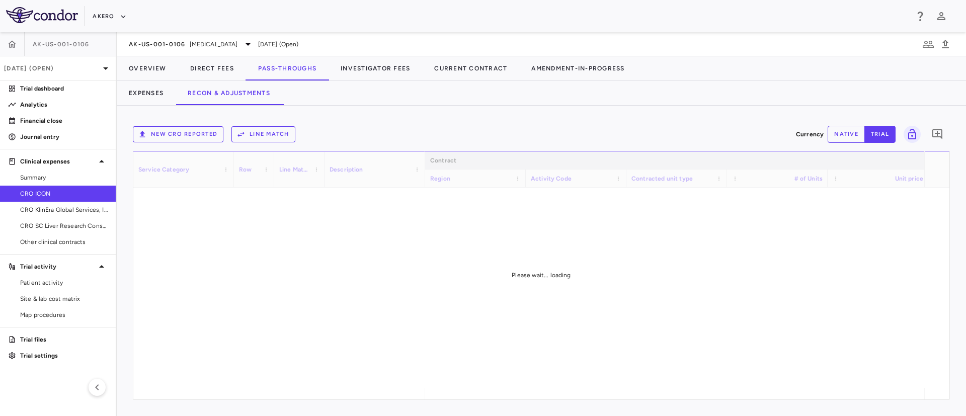
drag, startPoint x: 458, startPoint y: 393, endPoint x: 964, endPoint y: 392, distance: 506.1
click at [964, 392] on div "New CRO reported Line Match Currency native trial 0 Service Category Drag here …" at bounding box center [541, 261] width 849 height 310
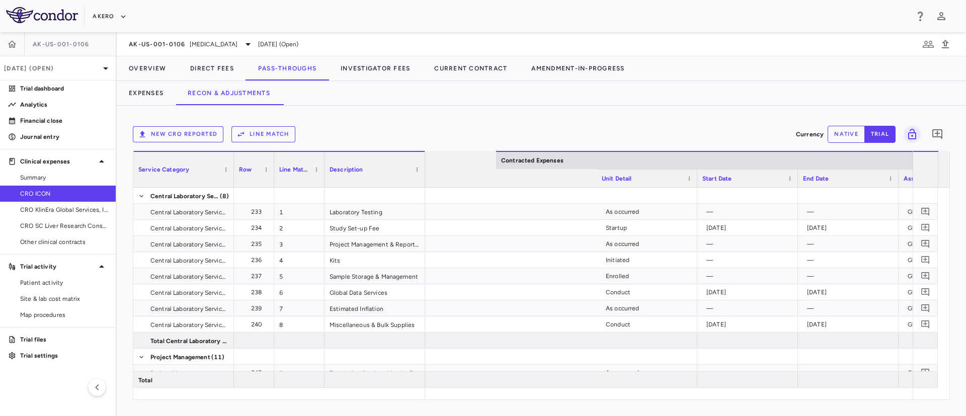
scroll to position [0, 853]
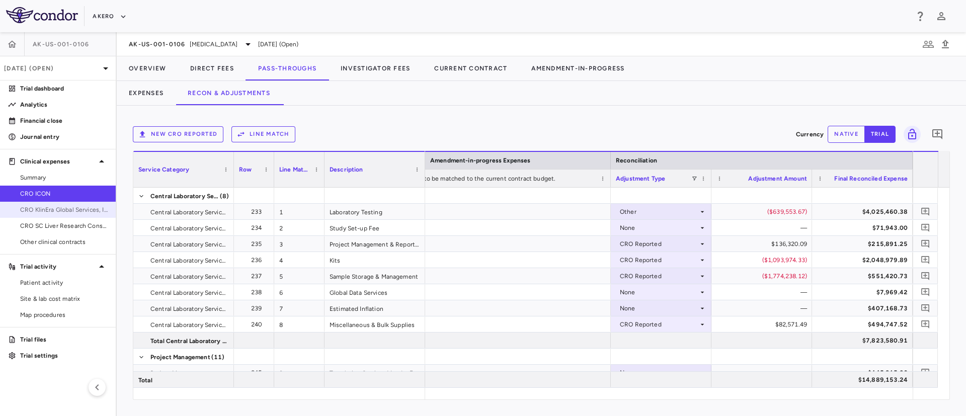
click at [37, 209] on span "CRO KlinEra Global Services, Inc" at bounding box center [64, 209] width 88 height 9
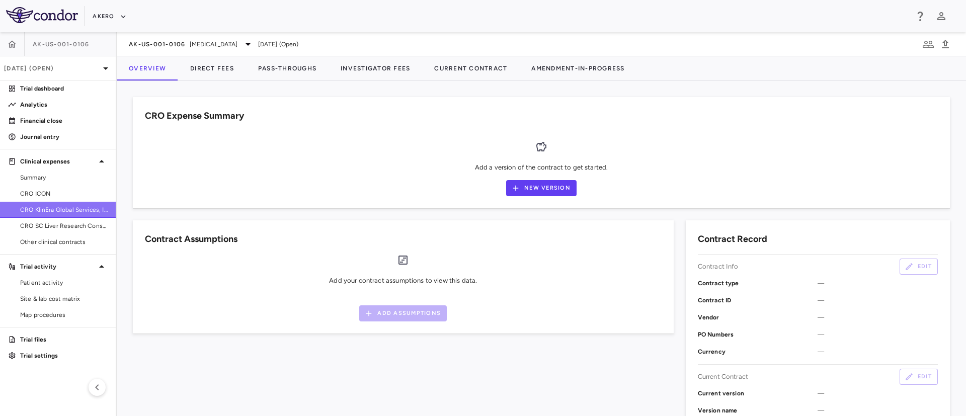
click at [67, 208] on span "CRO KlinEra Global Services, Inc" at bounding box center [64, 209] width 88 height 9
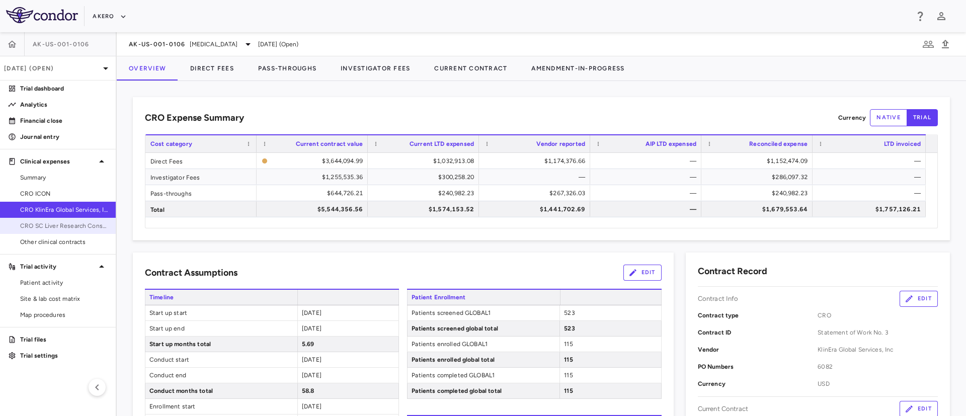
click at [60, 227] on span "CRO SC Liver Research Consortium LLC" at bounding box center [64, 225] width 88 height 9
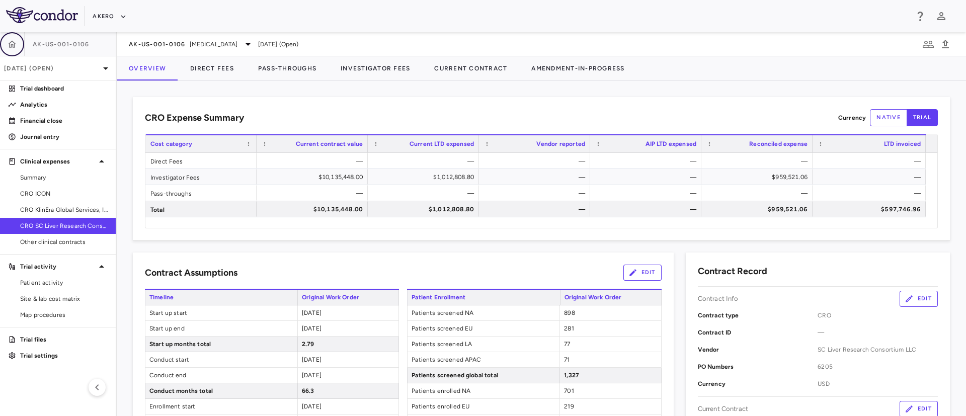
click at [10, 43] on icon "button" at bounding box center [12, 43] width 9 height 7
